Goal: Task Accomplishment & Management: Use online tool/utility

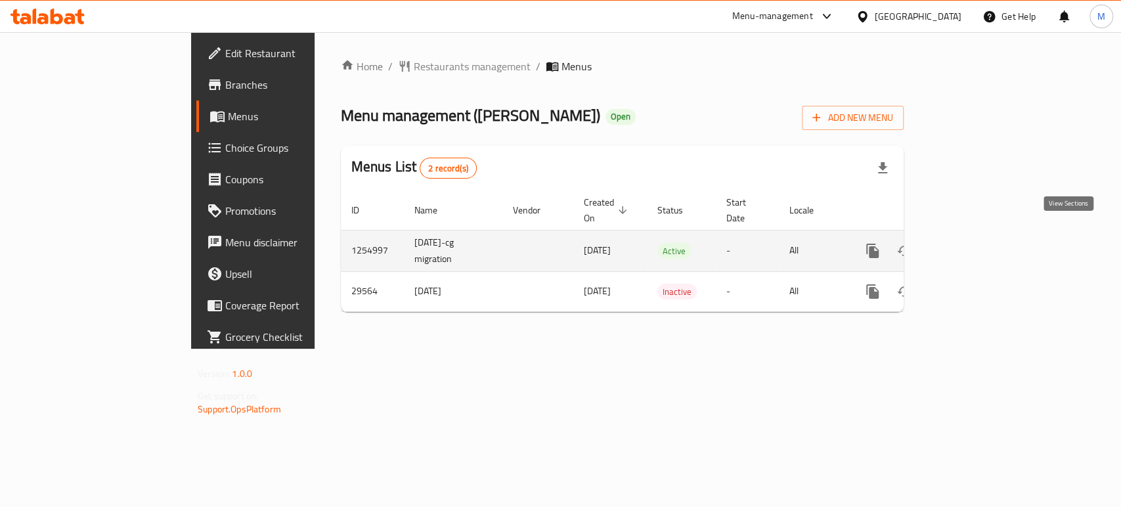
click at [975, 243] on icon "enhanced table" at bounding box center [968, 251] width 16 height 16
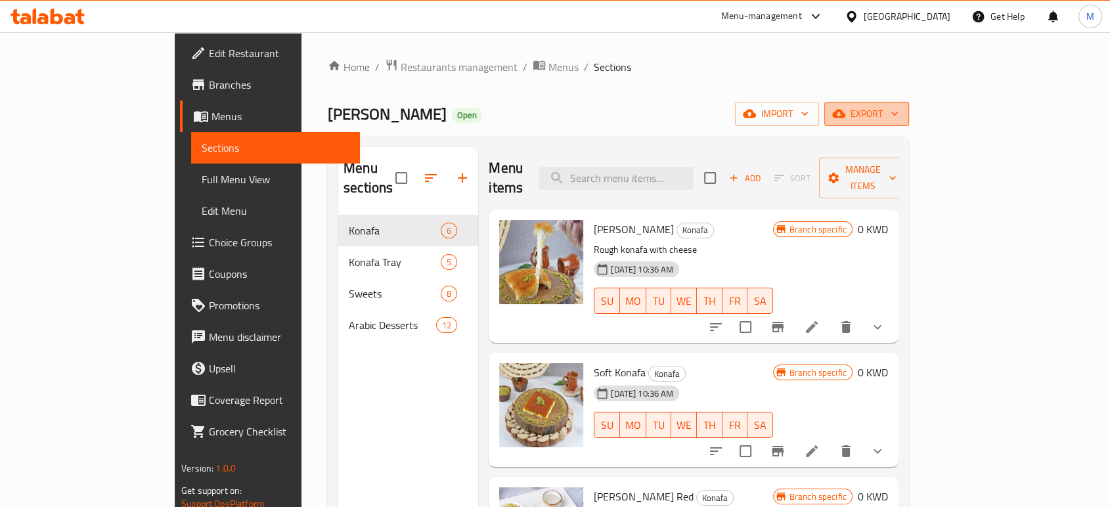
click at [898, 114] on span "export" at bounding box center [867, 114] width 64 height 16
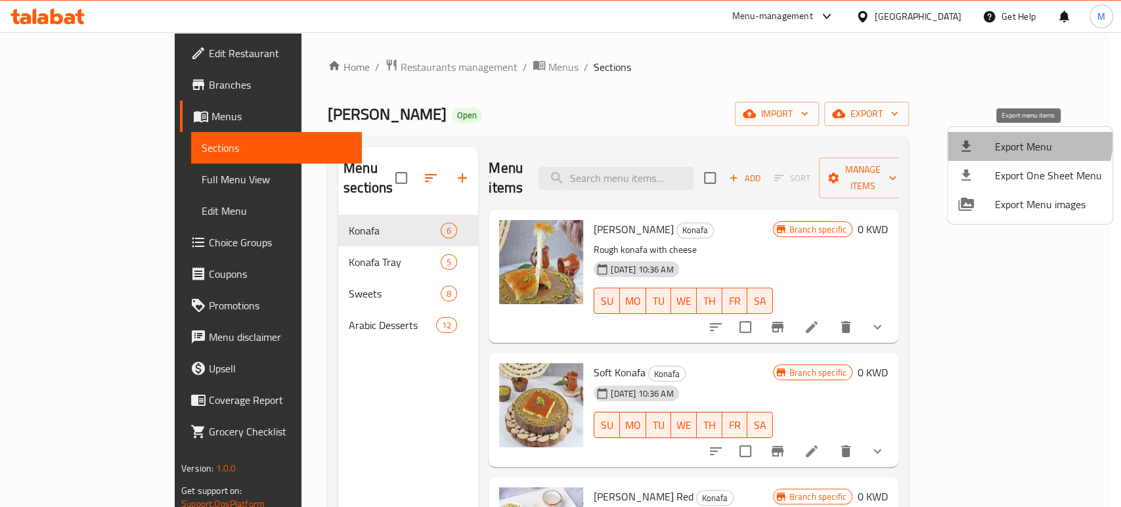
click at [998, 139] on span "Export Menu" at bounding box center [1048, 147] width 107 height 16
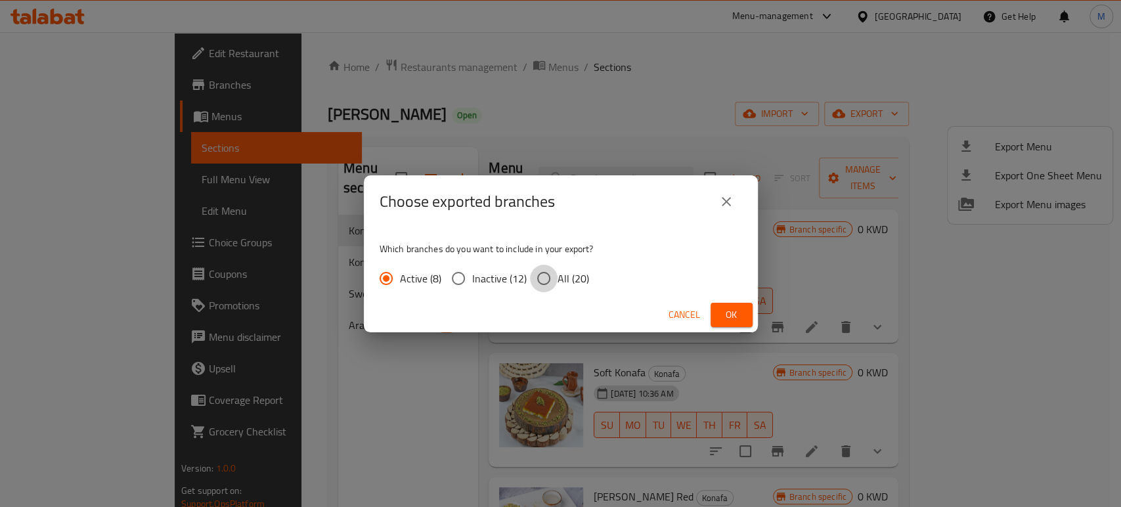
click at [541, 275] on input "All (20)" at bounding box center [544, 279] width 28 height 28
radio input "true"
click at [728, 312] on span "Ok" at bounding box center [731, 315] width 21 height 16
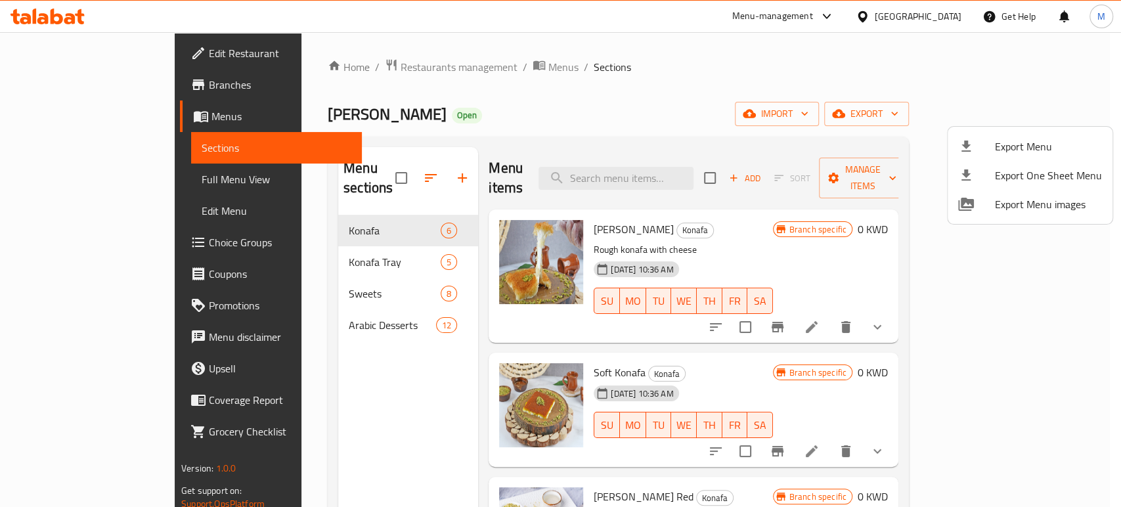
click at [343, 68] on div at bounding box center [560, 253] width 1121 height 507
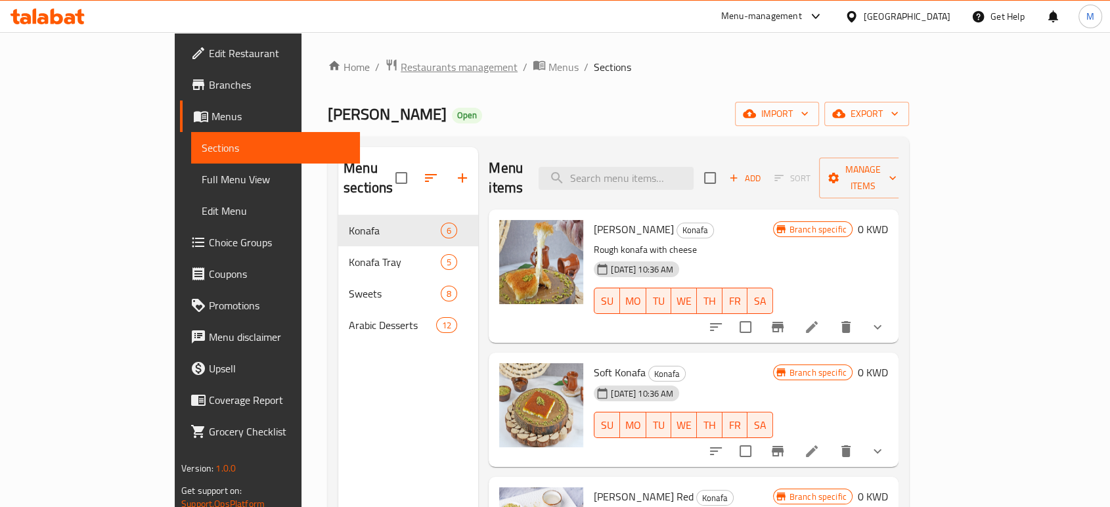
click at [401, 68] on span "Restaurants management" at bounding box center [459, 67] width 117 height 16
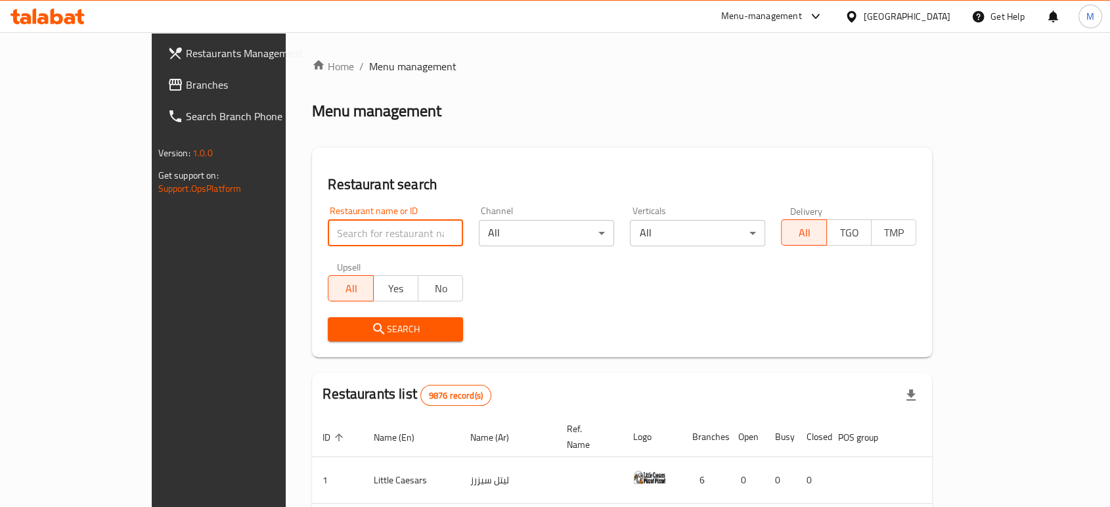
click at [328, 231] on input "search" at bounding box center [395, 233] width 135 height 26
paste input "705139"
type input "705139"
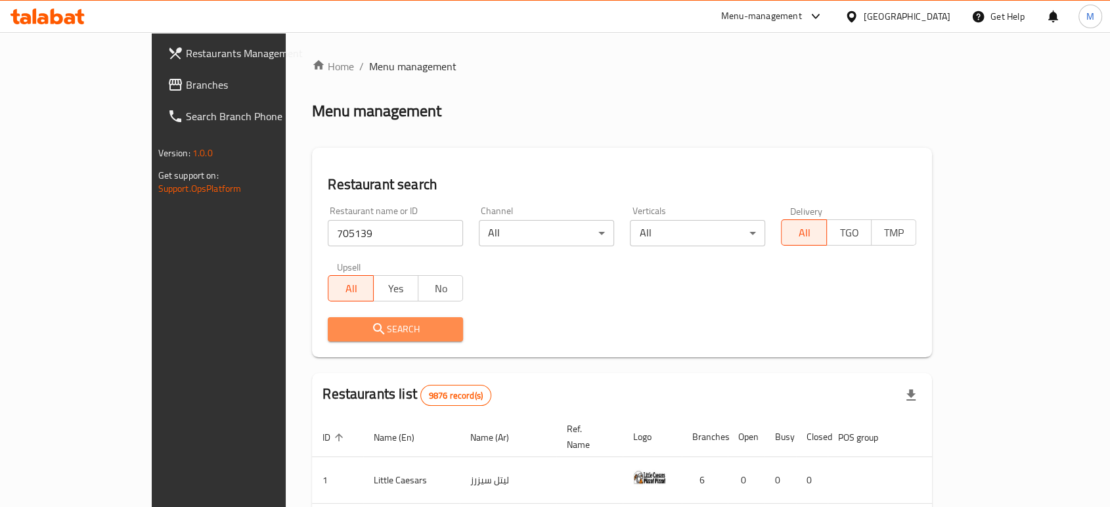
click at [338, 324] on span "Search" at bounding box center [395, 329] width 114 height 16
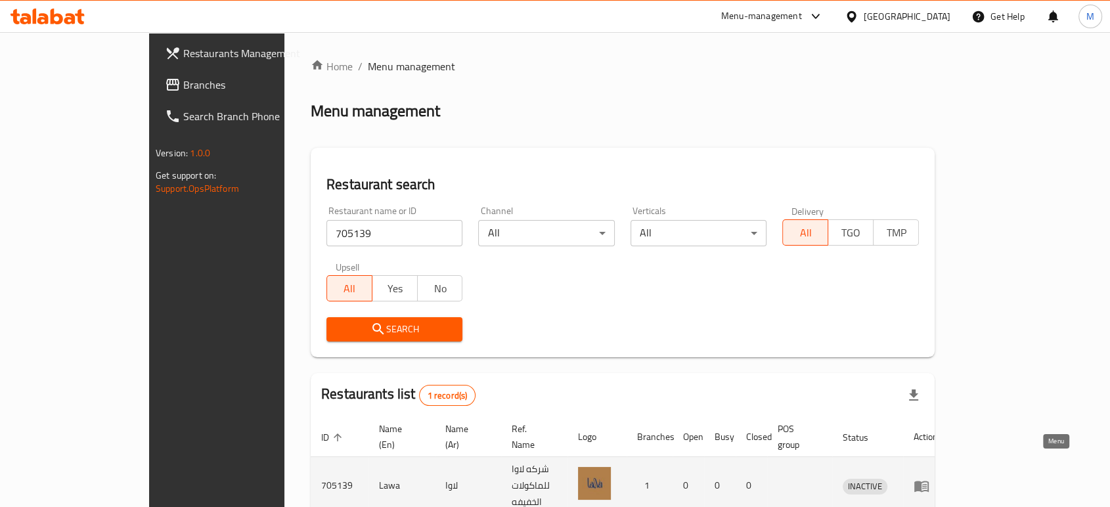
click at [929, 478] on icon "enhanced table" at bounding box center [922, 486] width 16 height 16
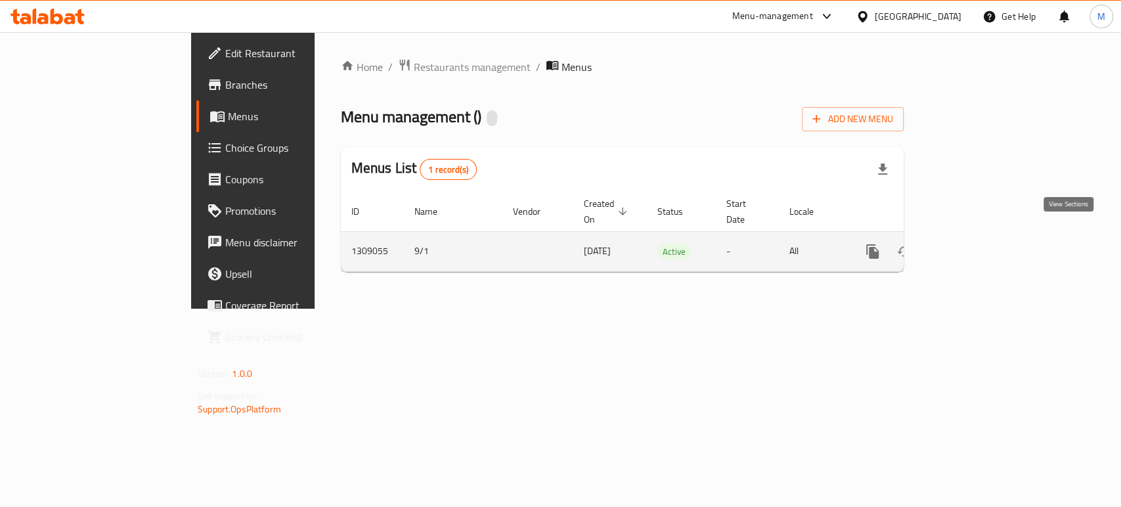
click at [983, 249] on link "enhanced table" at bounding box center [968, 252] width 32 height 32
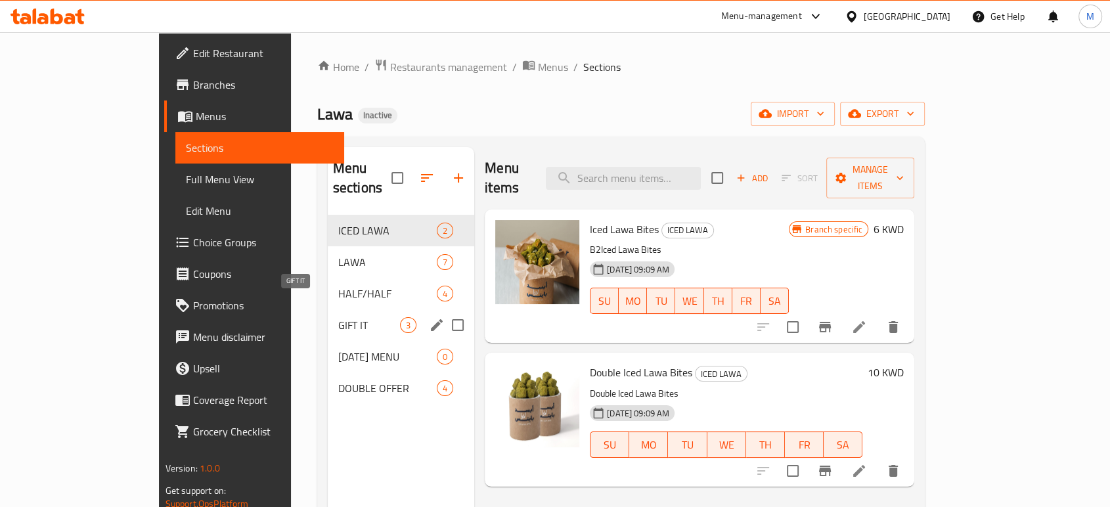
click at [338, 317] on span "GIFT IT" at bounding box center [369, 325] width 62 height 16
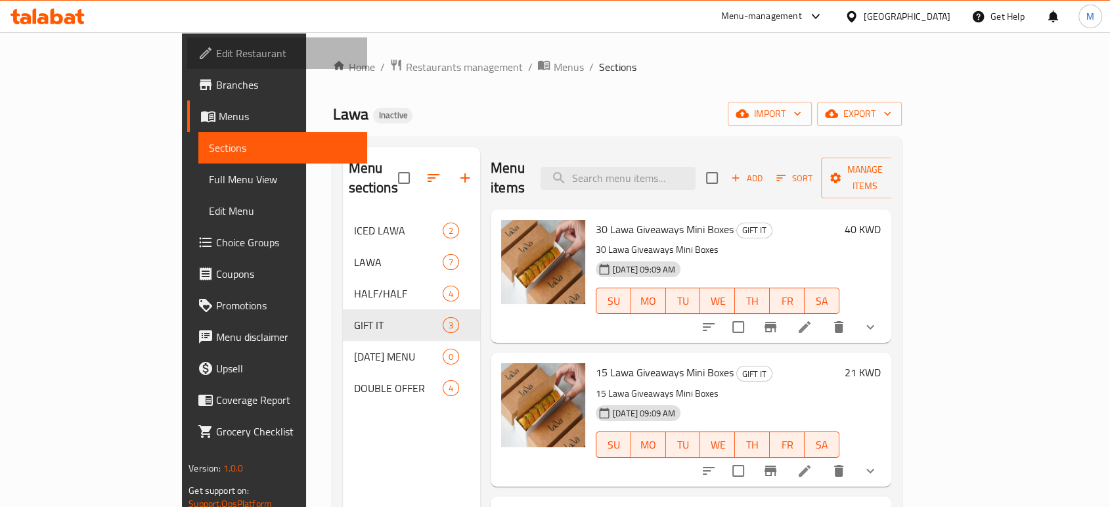
click at [216, 47] on span "Edit Restaurant" at bounding box center [286, 53] width 141 height 16
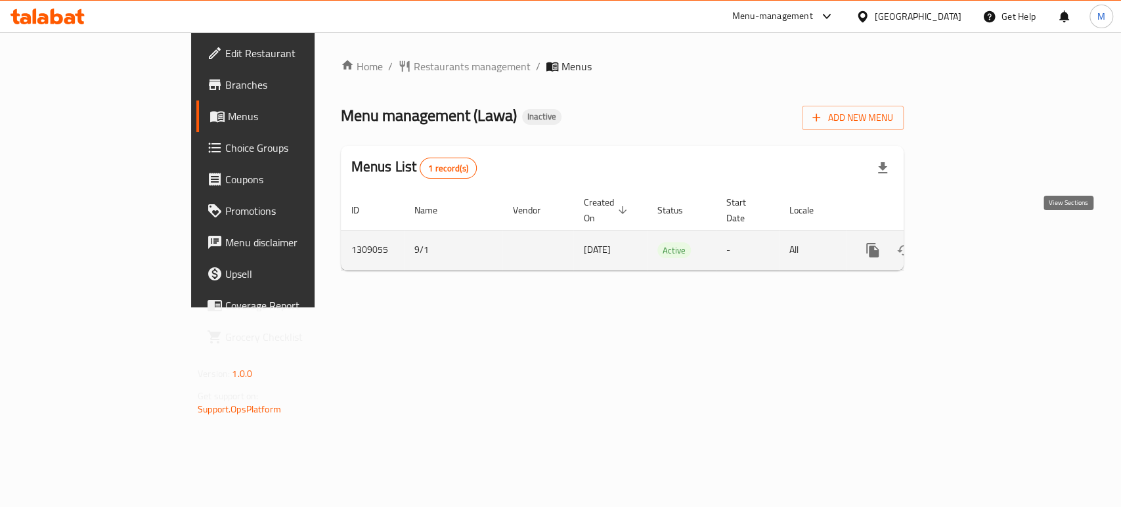
click at [975, 242] on icon "enhanced table" at bounding box center [968, 250] width 16 height 16
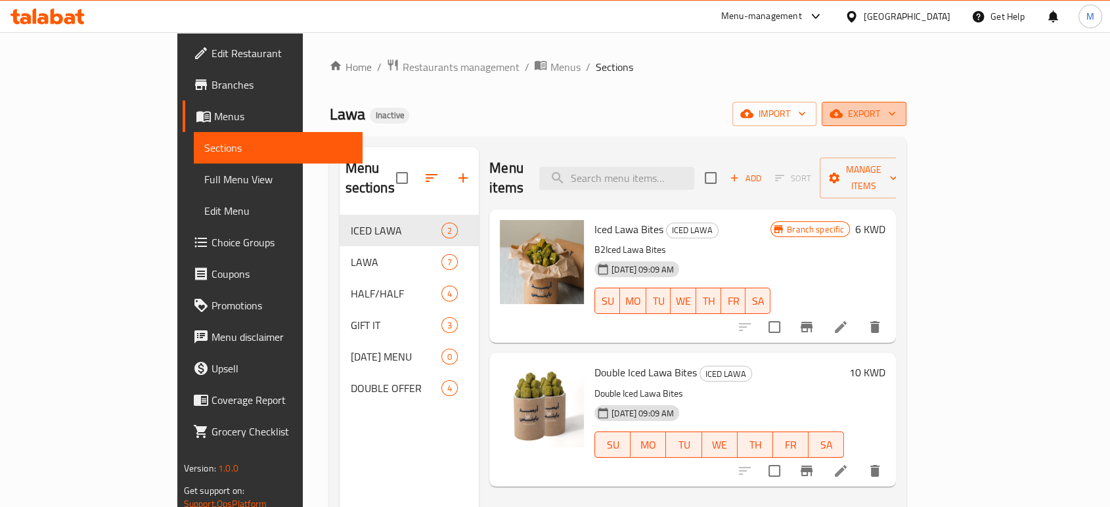
click at [896, 113] on span "export" at bounding box center [864, 114] width 64 height 16
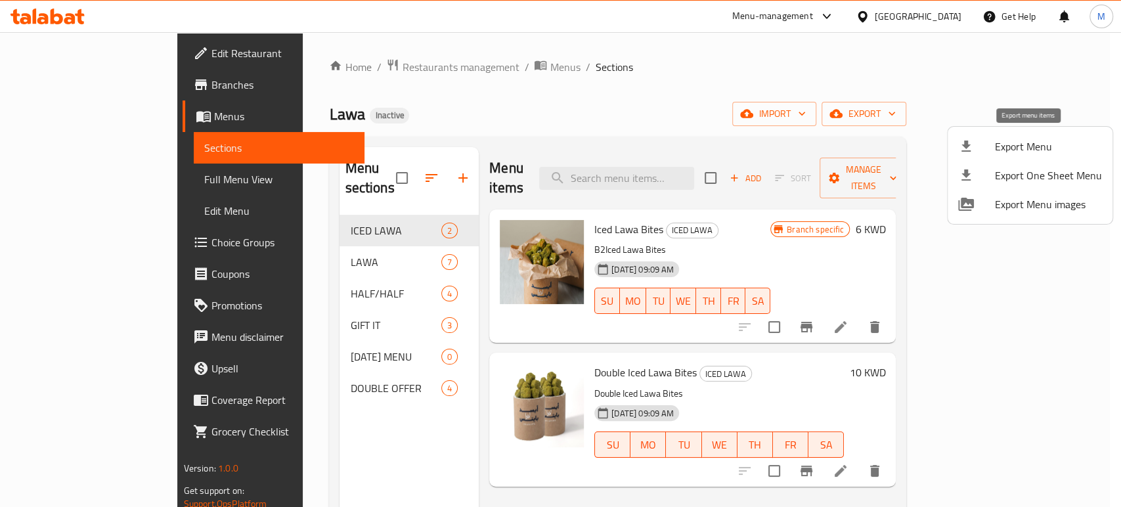
click at [977, 151] on div at bounding box center [976, 147] width 37 height 16
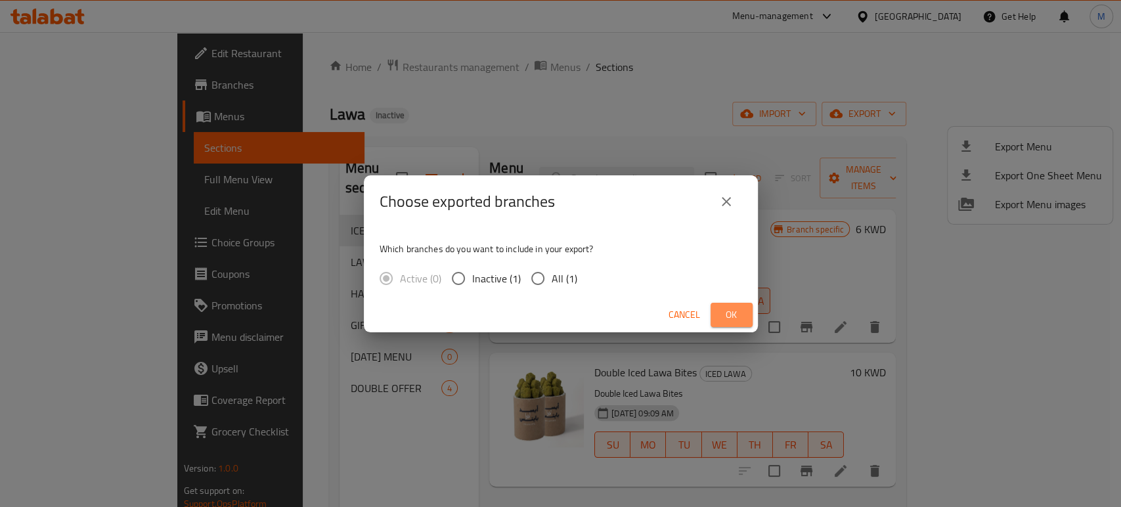
click at [736, 320] on span "Ok" at bounding box center [731, 315] width 21 height 16
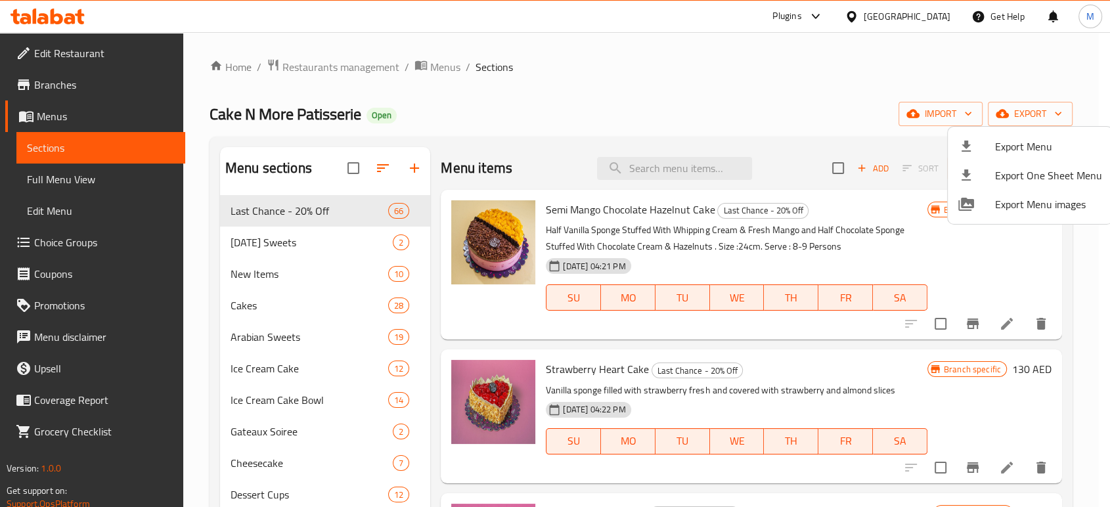
click at [898, 11] on div at bounding box center [555, 253] width 1110 height 507
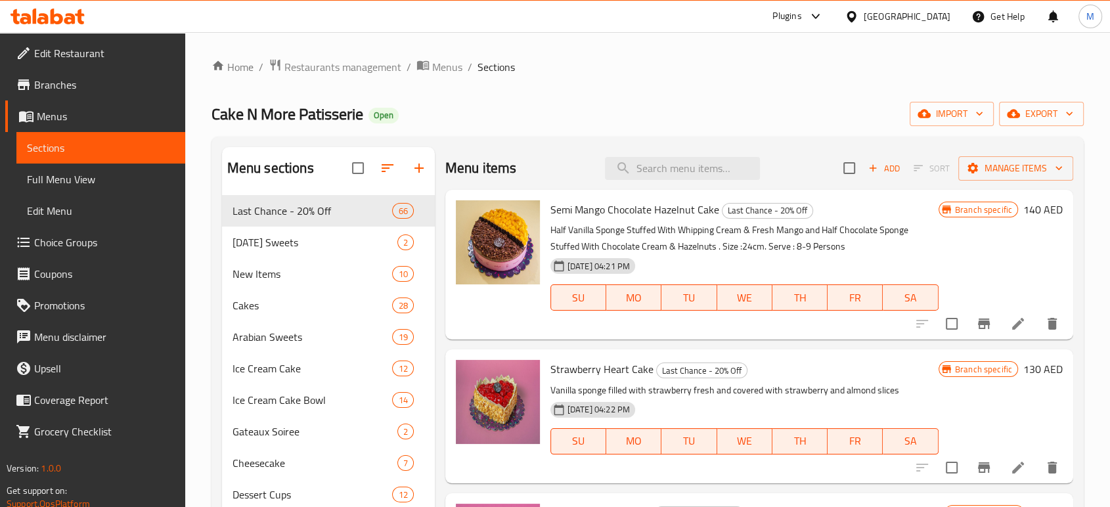
click at [893, 14] on div "[GEOGRAPHIC_DATA]" at bounding box center [907, 16] width 87 height 14
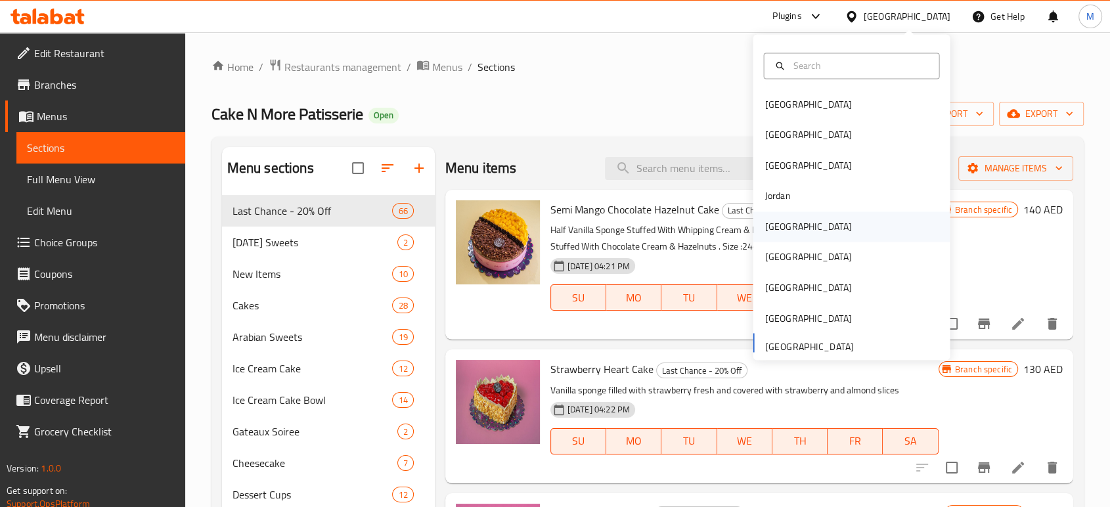
click at [772, 234] on div "[GEOGRAPHIC_DATA]" at bounding box center [807, 226] width 87 height 14
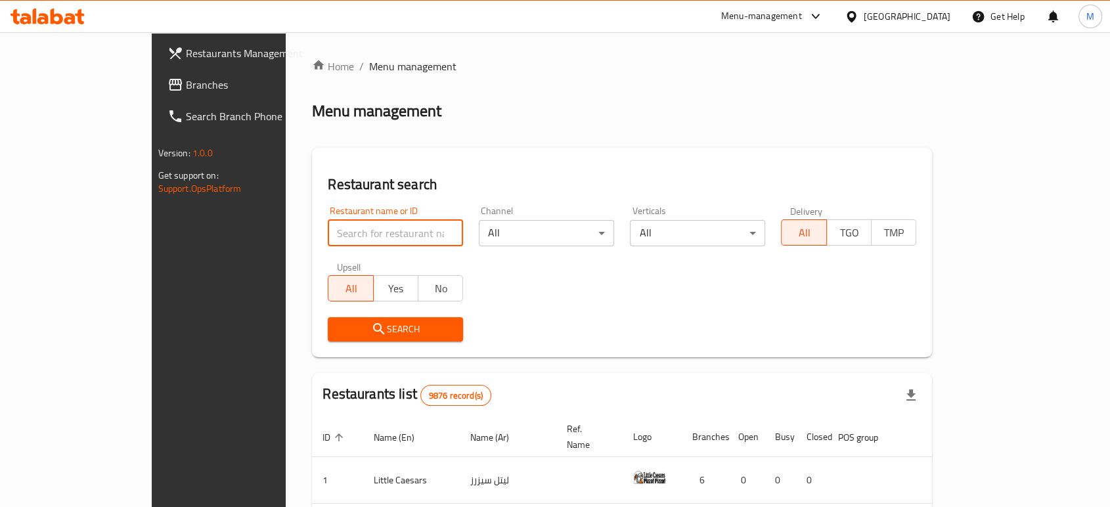
click at [328, 236] on input "search" at bounding box center [395, 233] width 135 height 26
paste input "679554"
type input "679554"
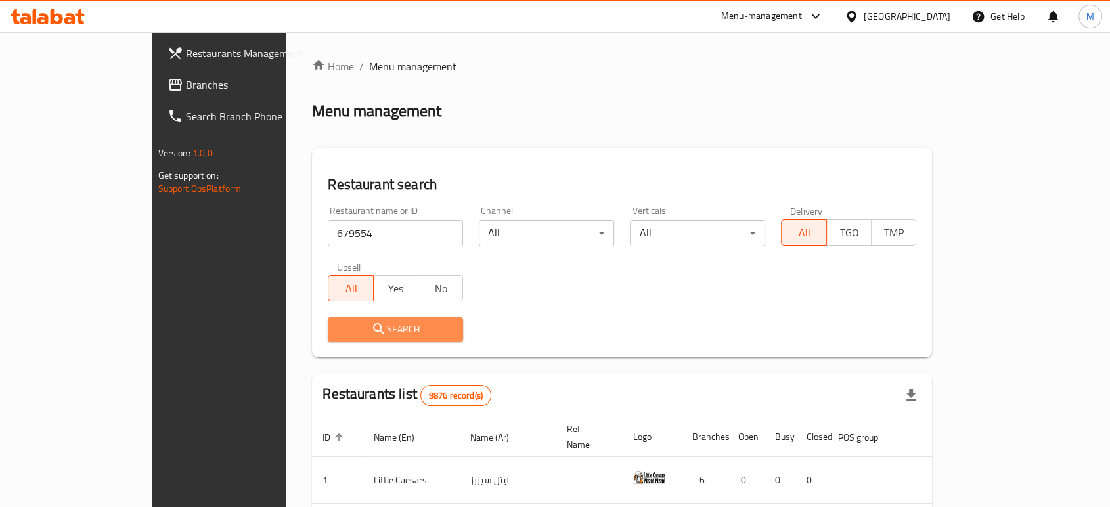
click at [338, 326] on span "Search" at bounding box center [395, 329] width 114 height 16
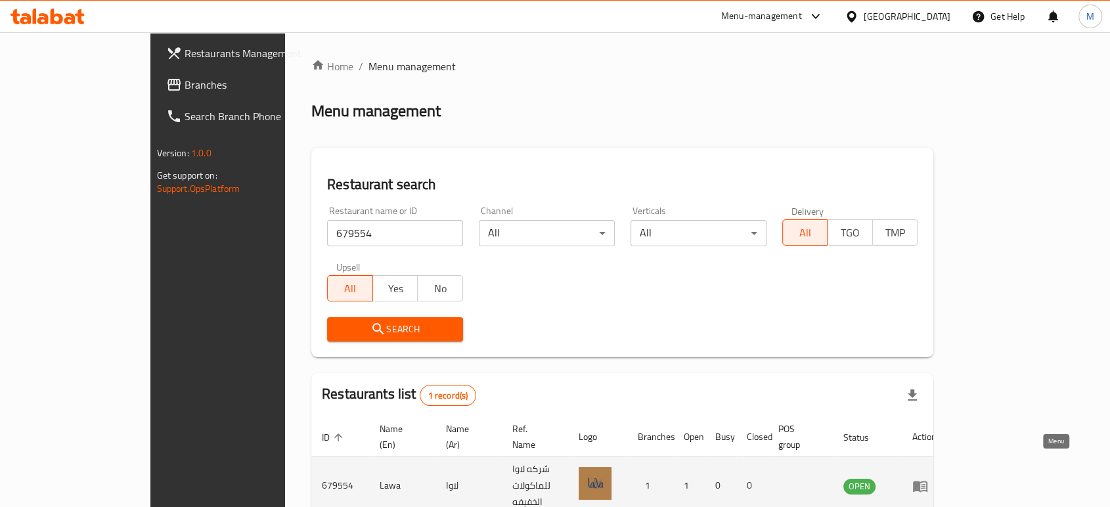
click at [928, 478] on icon "enhanced table" at bounding box center [920, 486] width 16 height 16
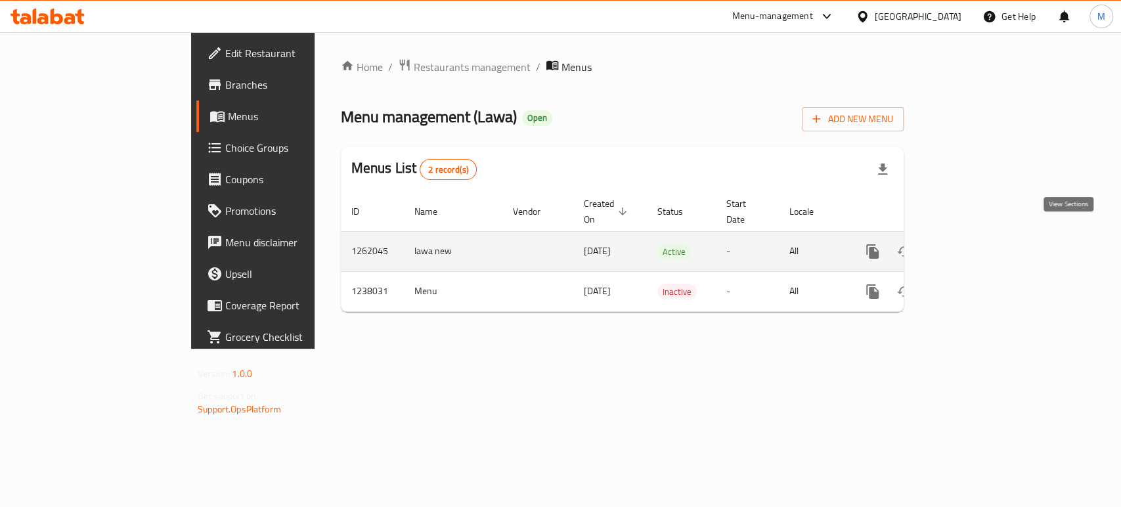
click at [975, 244] on icon "enhanced table" at bounding box center [968, 252] width 16 height 16
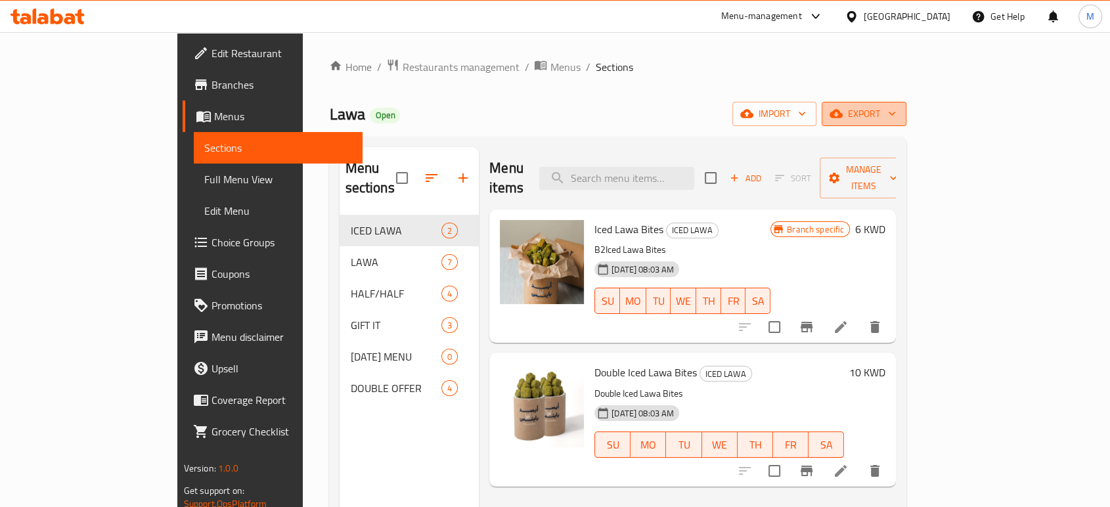
click at [896, 114] on span "export" at bounding box center [864, 114] width 64 height 16
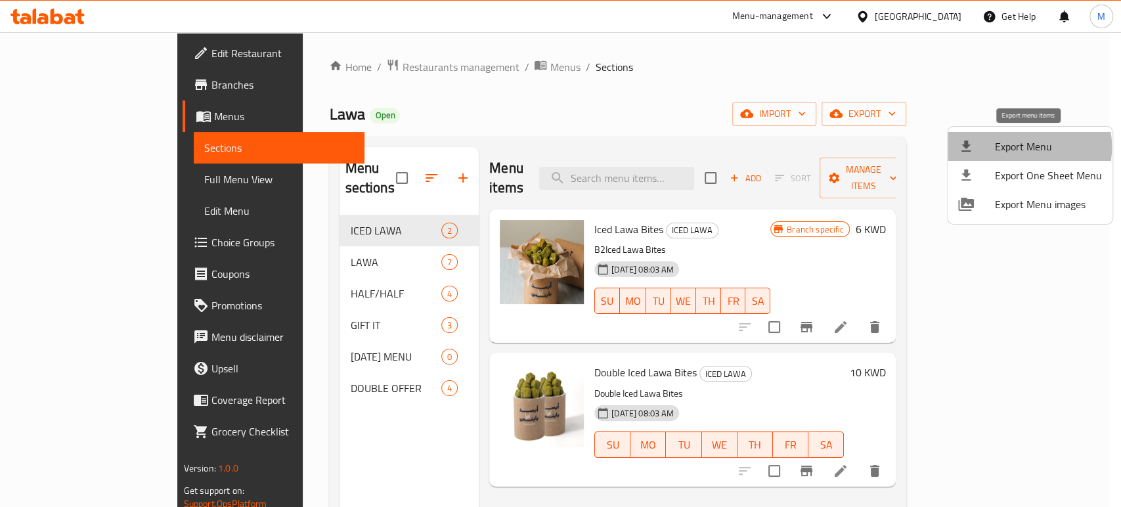
click at [1015, 147] on span "Export Menu" at bounding box center [1048, 147] width 107 height 16
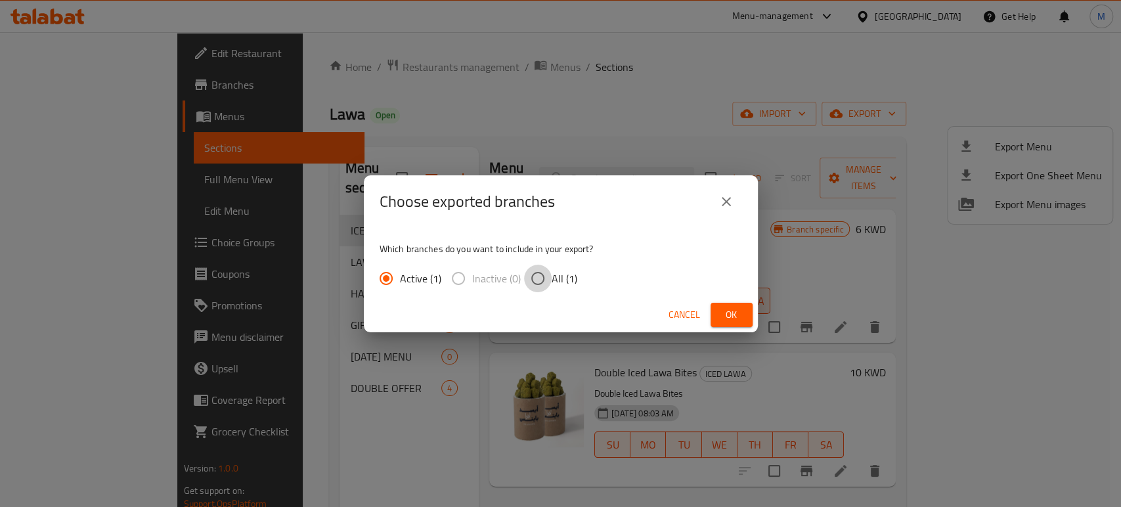
click at [541, 277] on input "All (1)" at bounding box center [538, 279] width 28 height 28
radio input "true"
click at [730, 320] on span "Ok" at bounding box center [731, 315] width 21 height 16
